Goal: Transaction & Acquisition: Subscribe to service/newsletter

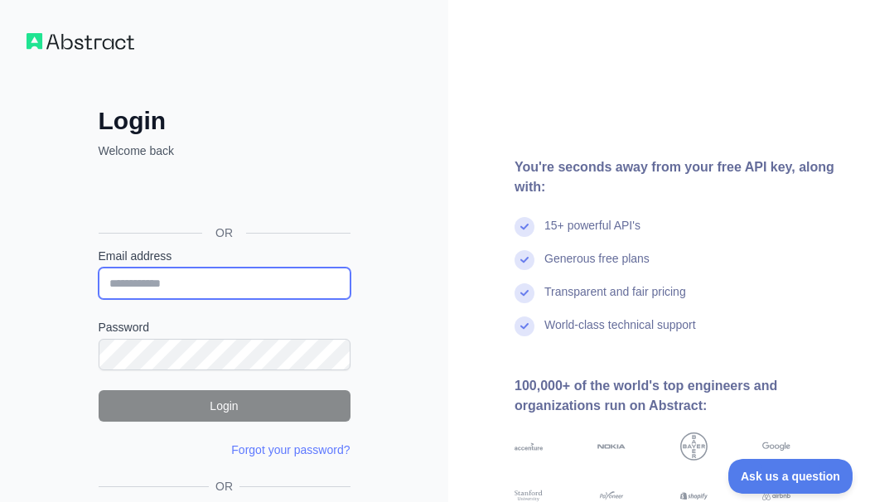
type input "**********"
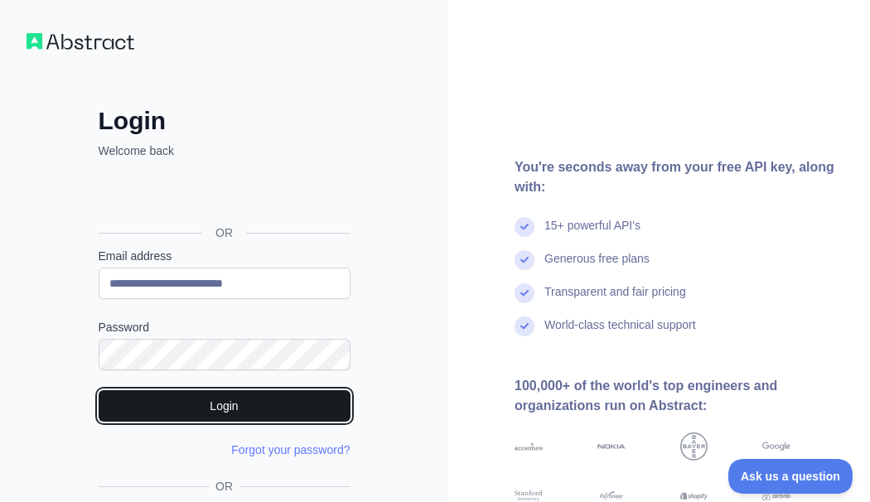
click at [251, 396] on button "Login" at bounding box center [225, 405] width 252 height 31
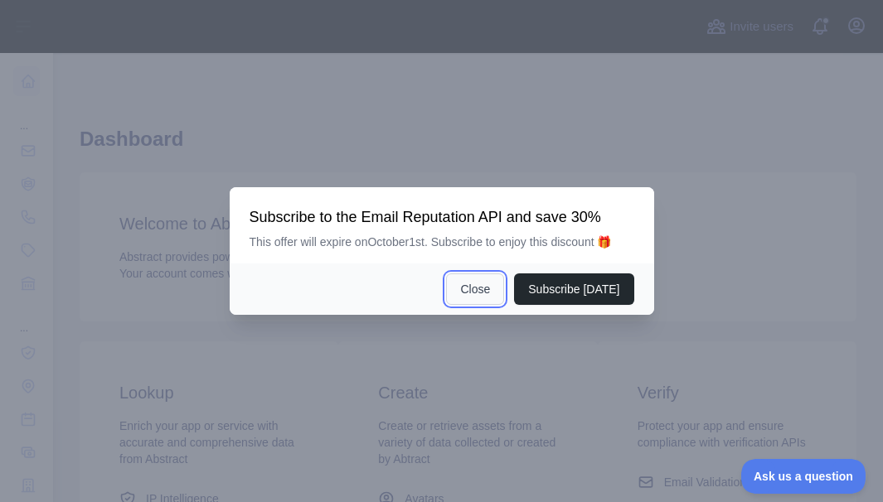
click at [498, 283] on button "Close" at bounding box center [475, 289] width 58 height 31
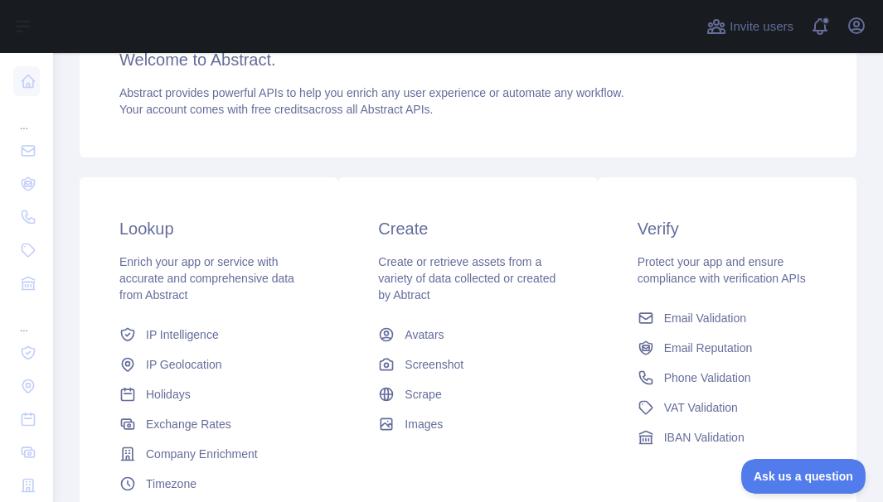
scroll to position [165, 0]
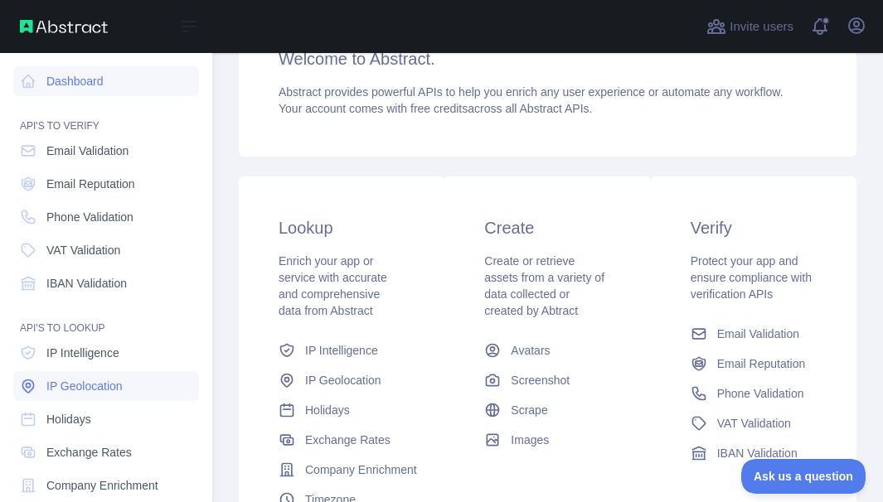
click at [119, 383] on span "IP Geolocation" at bounding box center [84, 386] width 76 height 17
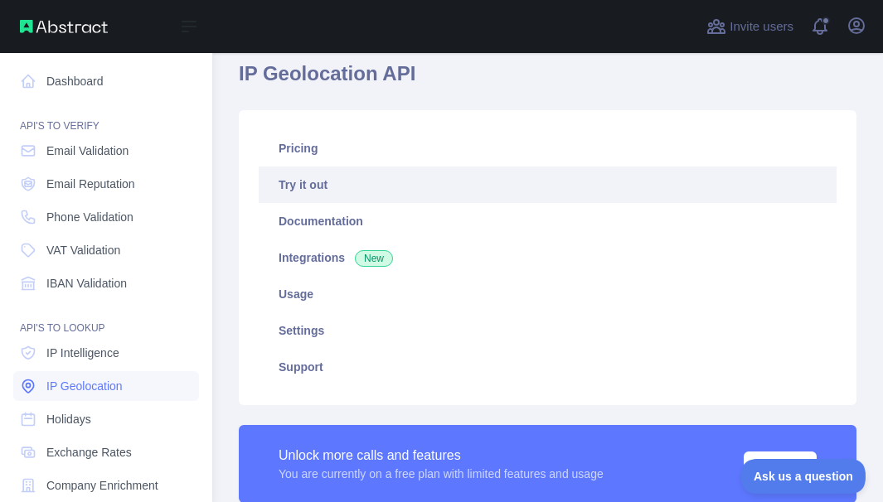
scroll to position [145, 0]
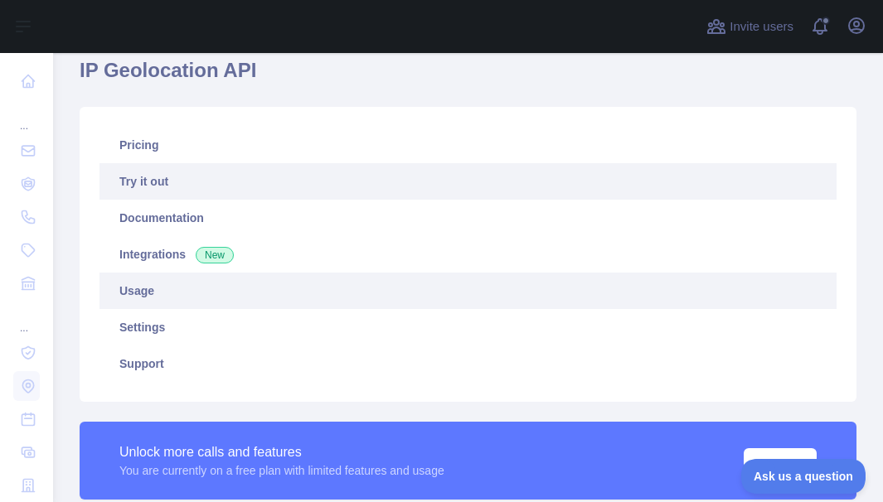
type textarea "**********"
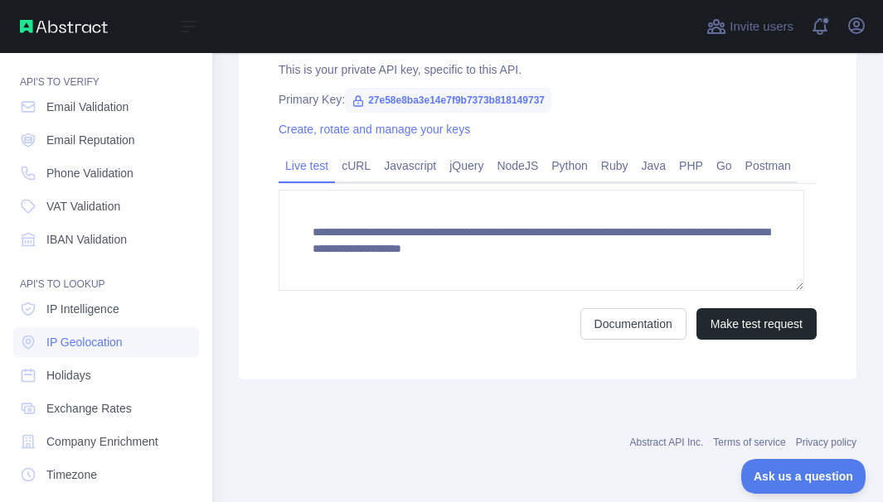
scroll to position [0, 0]
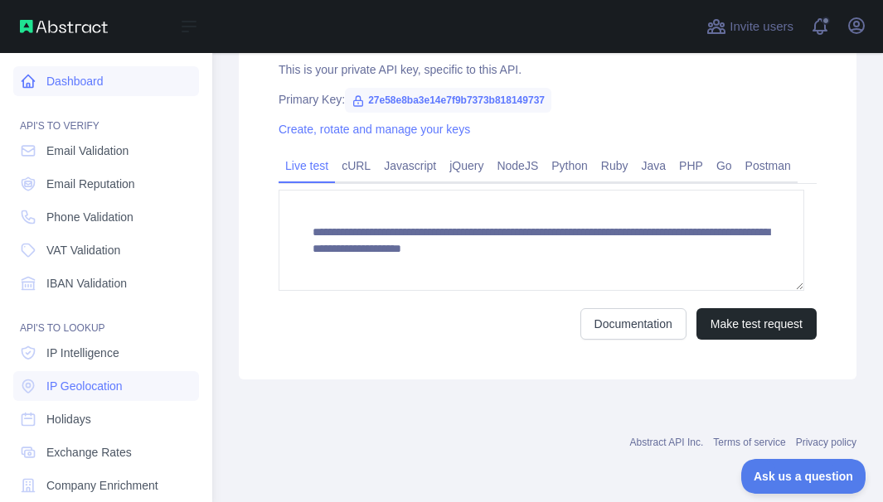
click at [31, 90] on link "Dashboard" at bounding box center [106, 81] width 186 height 30
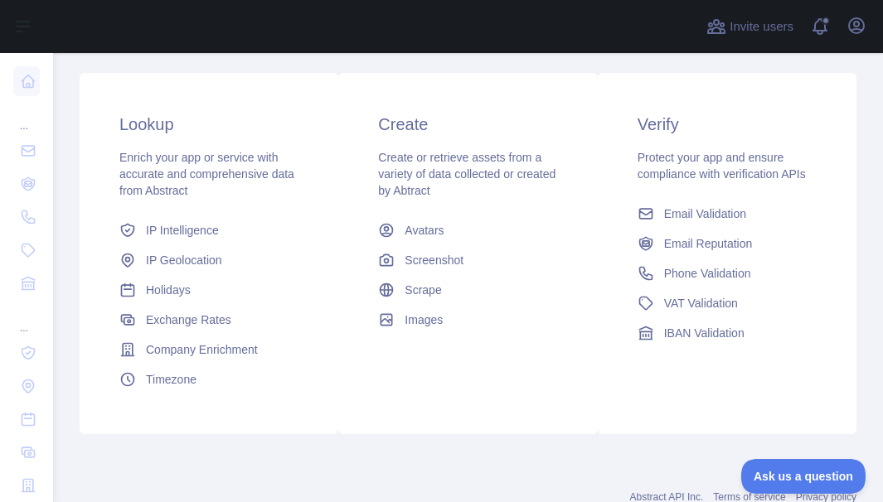
scroll to position [353, 0]
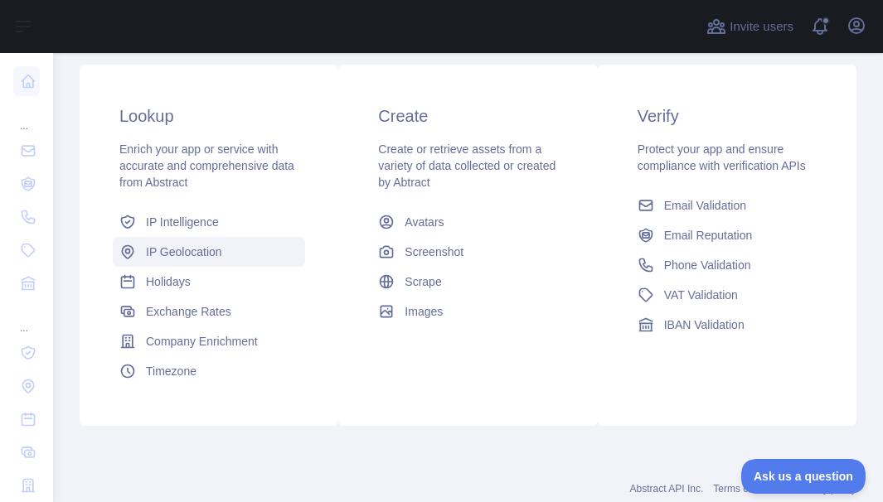
click at [171, 259] on span "IP Geolocation" at bounding box center [184, 252] width 76 height 17
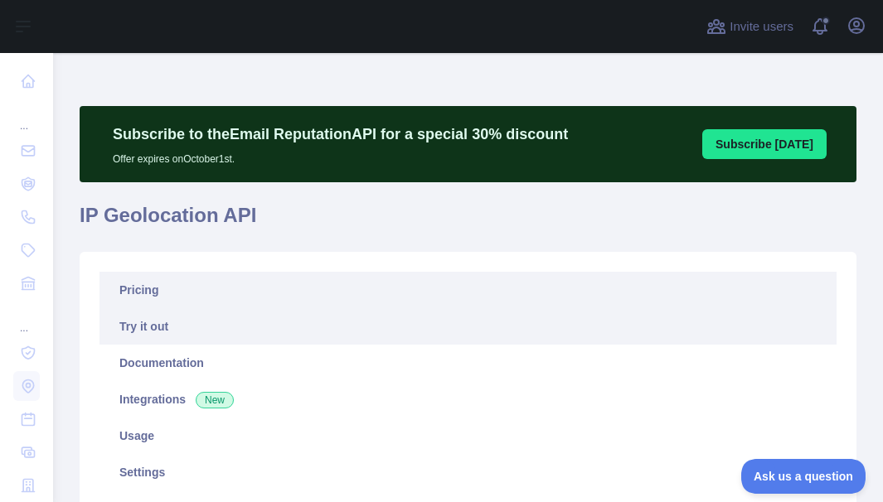
click at [143, 293] on link "Pricing" at bounding box center [467, 290] width 737 height 36
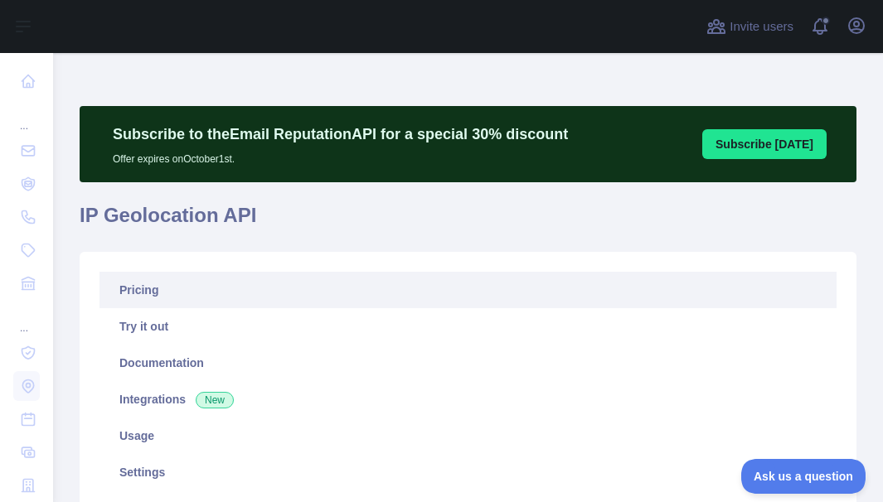
click at [143, 293] on link "Pricing" at bounding box center [467, 290] width 737 height 36
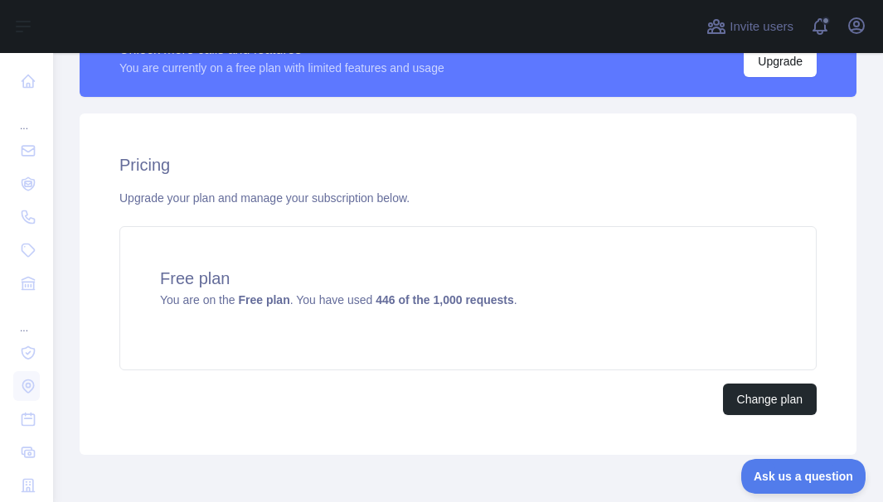
scroll to position [623, 0]
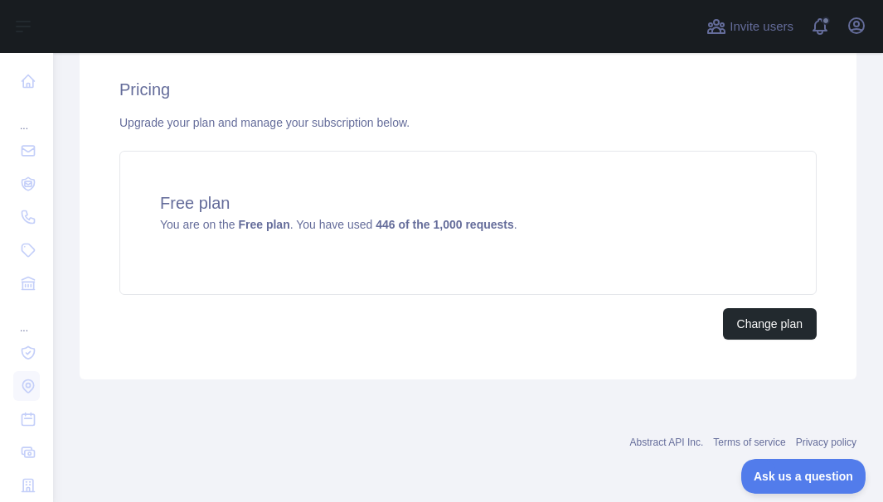
click at [147, 346] on div "Pricing Upgrade your plan and manage your subscription below. Free plan You are…" at bounding box center [468, 208] width 777 height 341
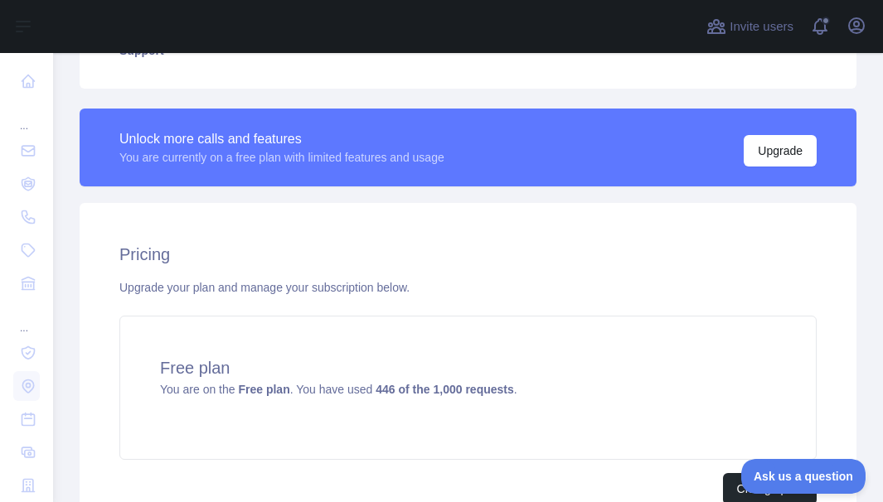
scroll to position [469, 0]
